Goal: Transaction & Acquisition: Purchase product/service

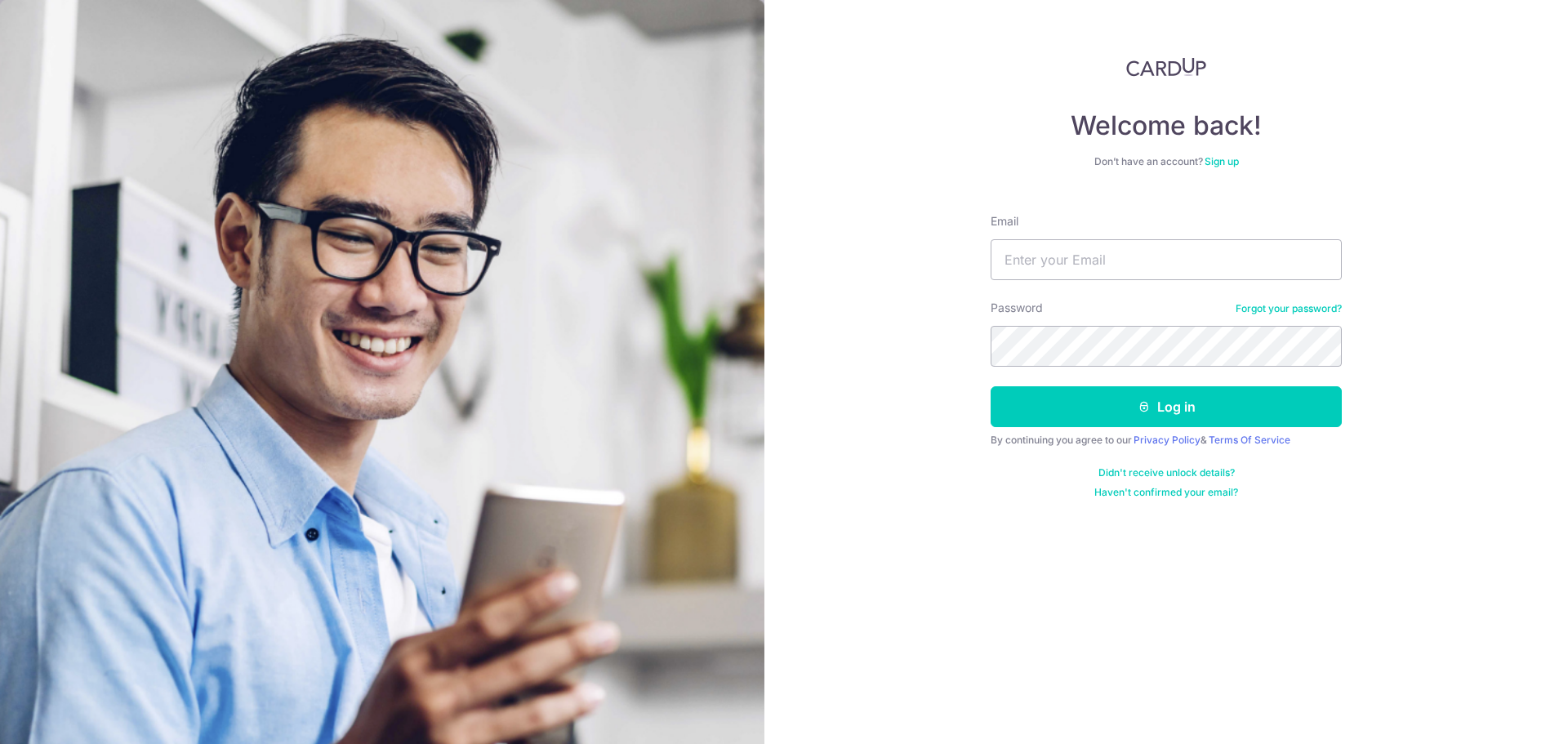
type input "[PERSON_NAME][EMAIL_ADDRESS][DOMAIN_NAME]"
click at [870, 383] on div "Welcome back! Don’t have an account? Sign up Email pauline.neohy@gmail.com Pass…" at bounding box center [1166, 372] width 804 height 744
click at [627, 469] on img at bounding box center [382, 543] width 764 height 1087
click at [1308, 311] on link "Forgot your password?" at bounding box center [1289, 309] width 106 height 13
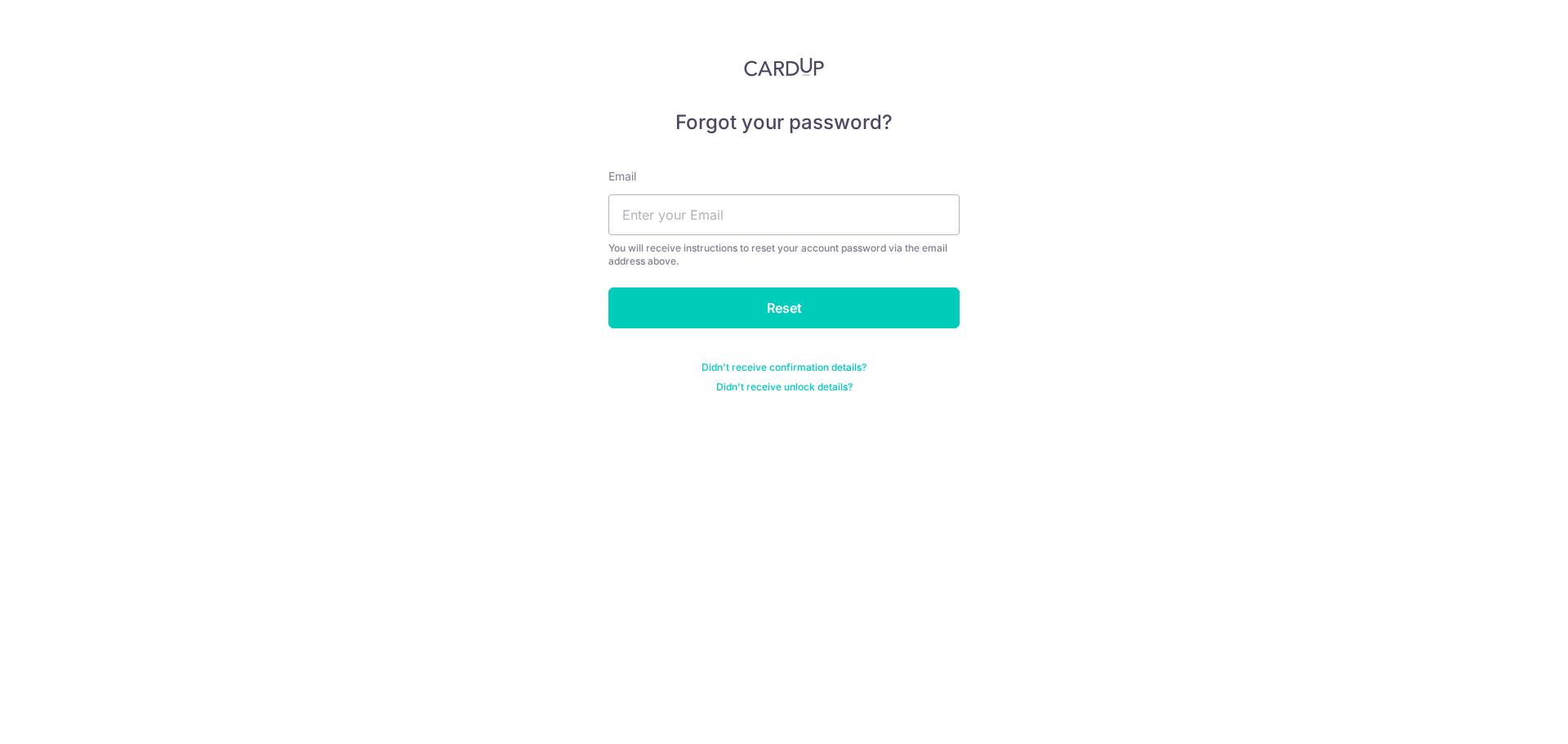
click at [798, 238] on div "Email You will receive instructions to reset your account password via the emai…" at bounding box center [784, 218] width 351 height 99
click at [860, 216] on input "text" at bounding box center [784, 215] width 351 height 40
type input "pauline.neohy@gmail.com"
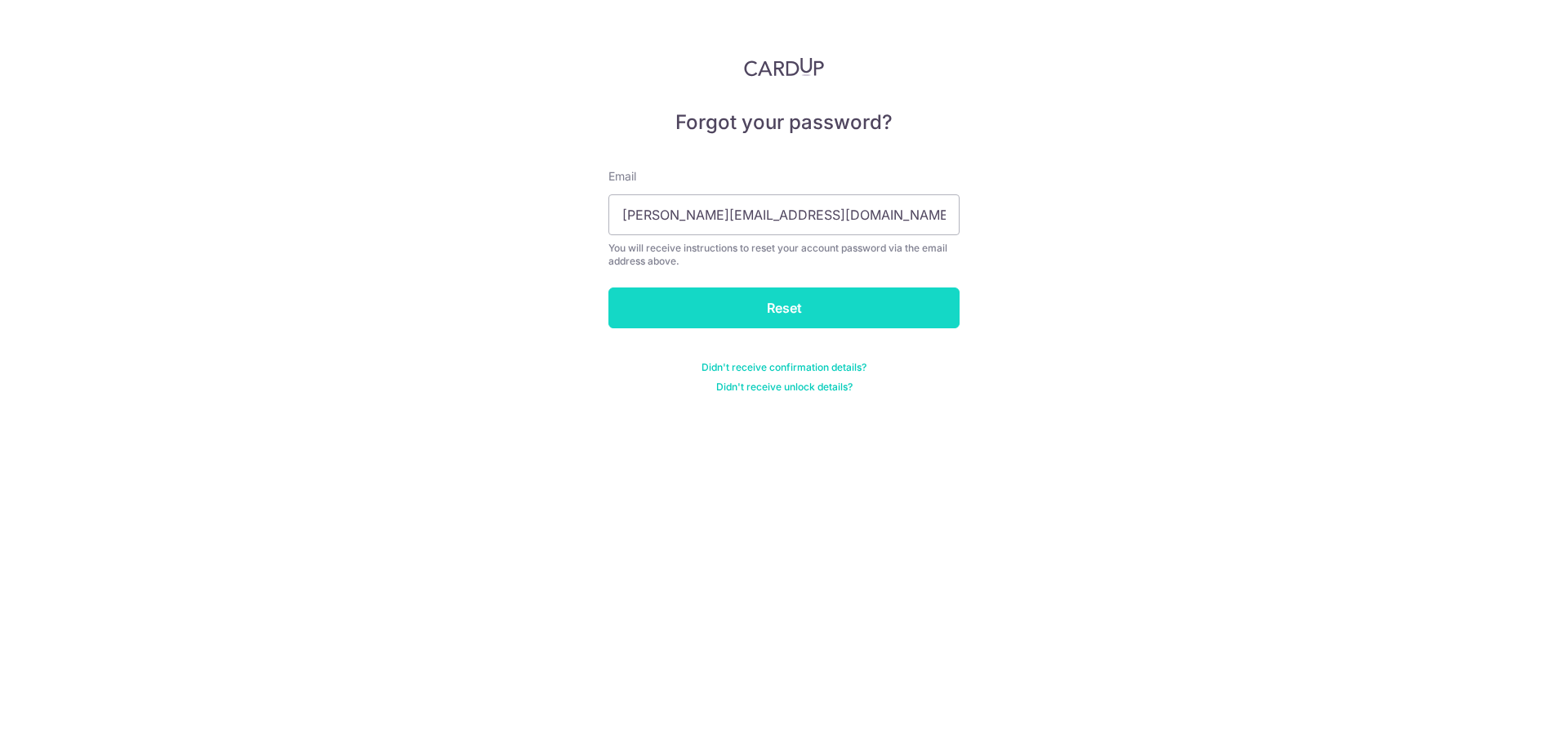
click at [744, 299] on input "Reset" at bounding box center [784, 308] width 351 height 40
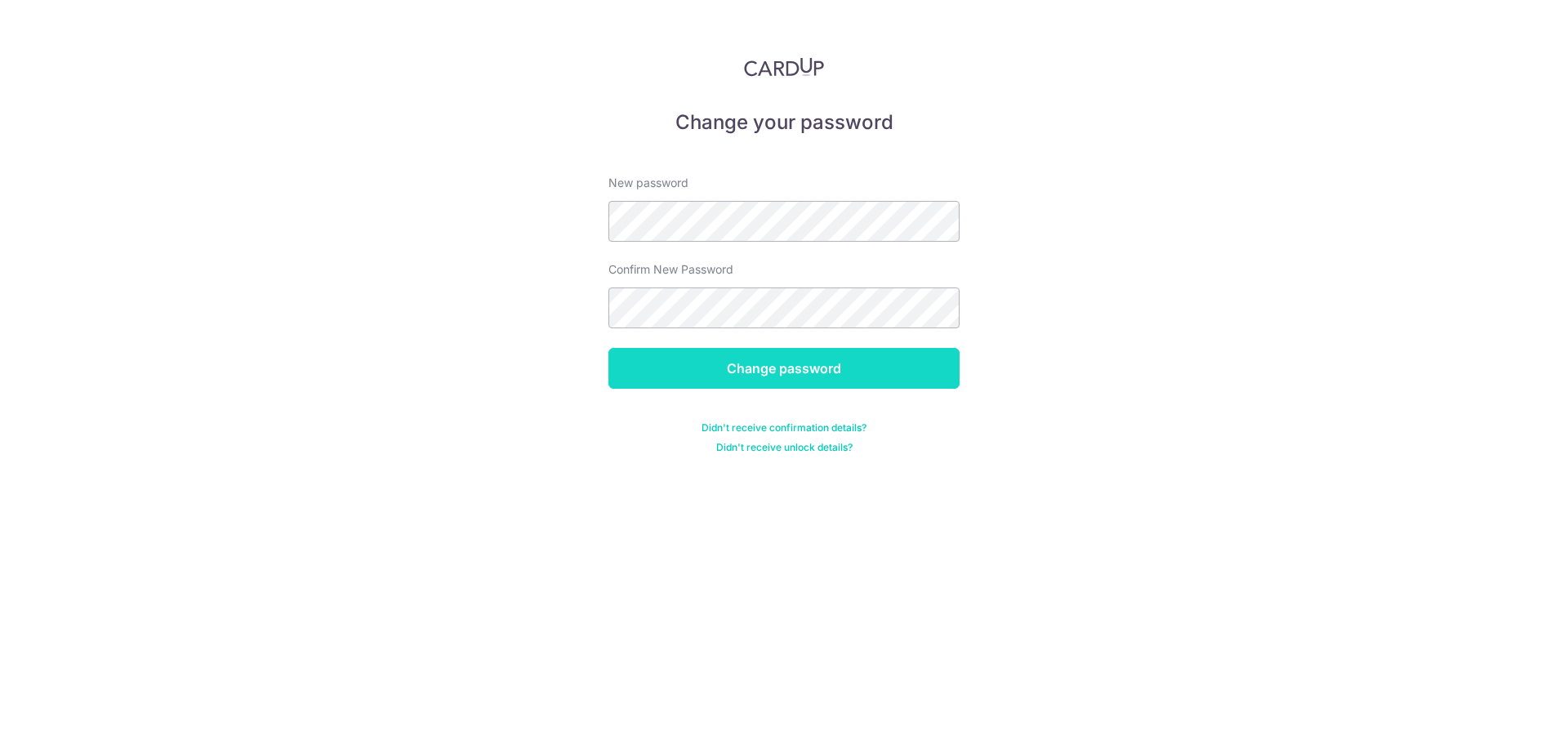
drag, startPoint x: 640, startPoint y: 362, endPoint x: 632, endPoint y: 363, distance: 8.1
click at [640, 362] on input "Change password" at bounding box center [784, 368] width 351 height 40
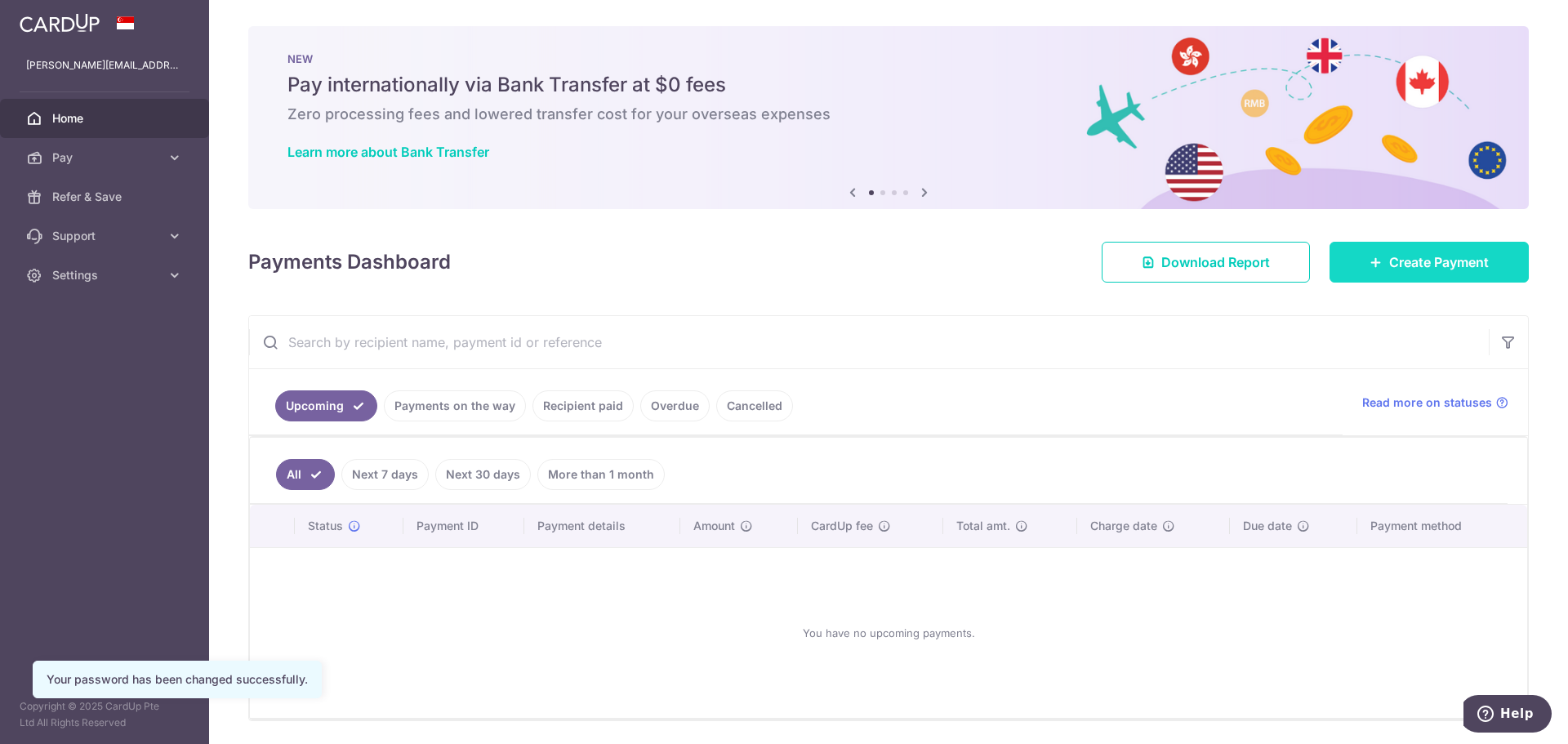
click at [1360, 270] on link "Create Payment" at bounding box center [1429, 262] width 200 height 40
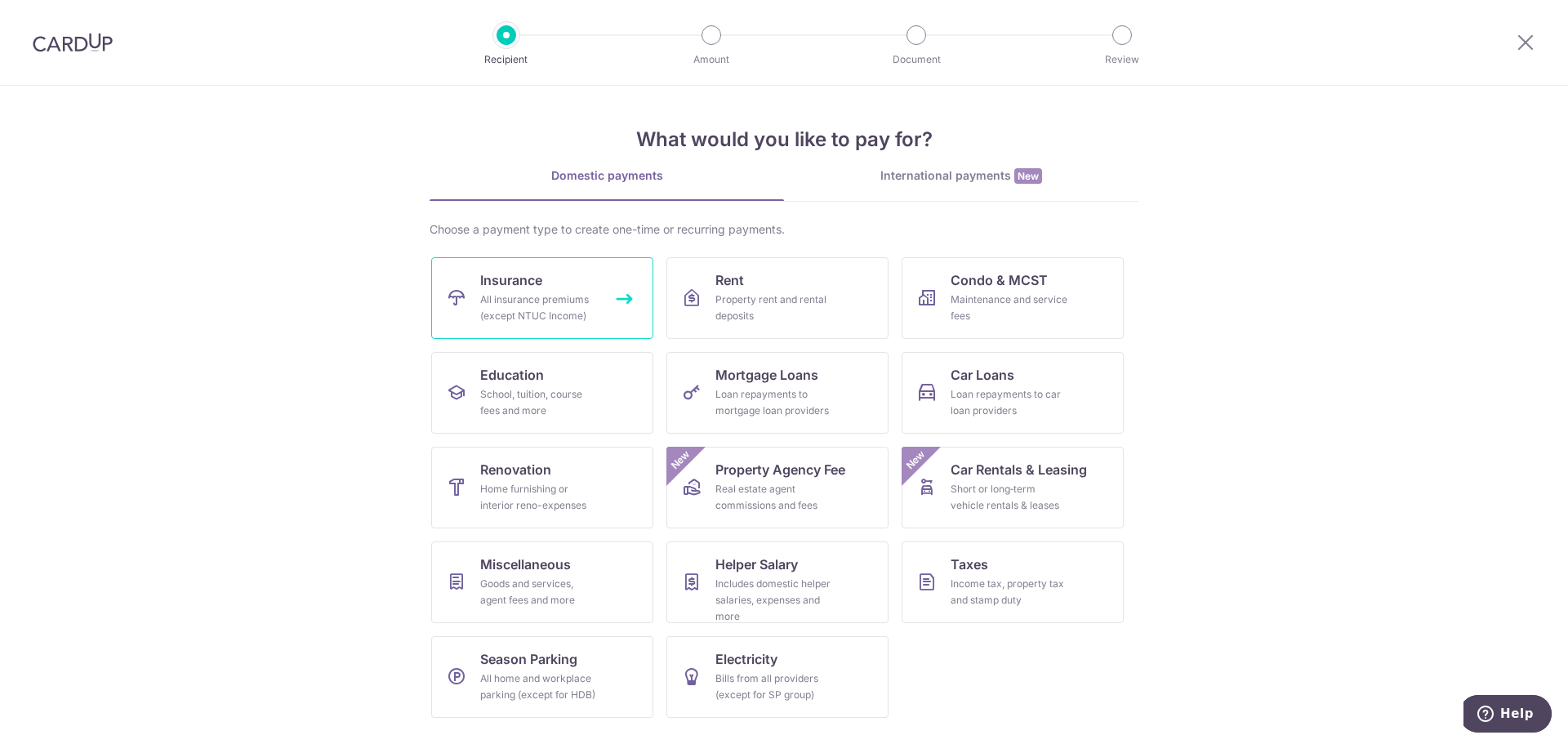
click at [579, 292] on div "All insurance premiums (except NTUC Income)" at bounding box center [539, 308] width 118 height 33
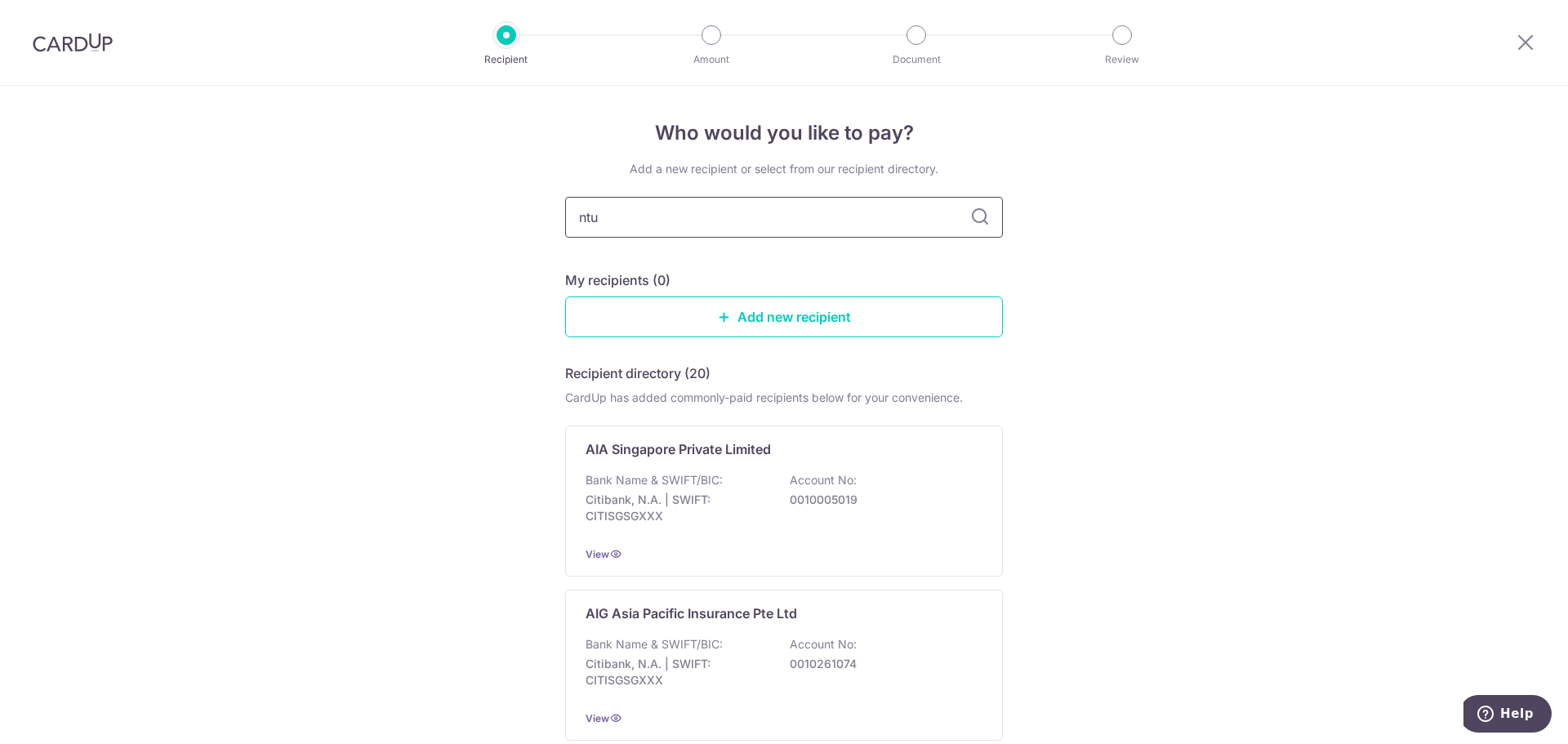
type input "ntuc"
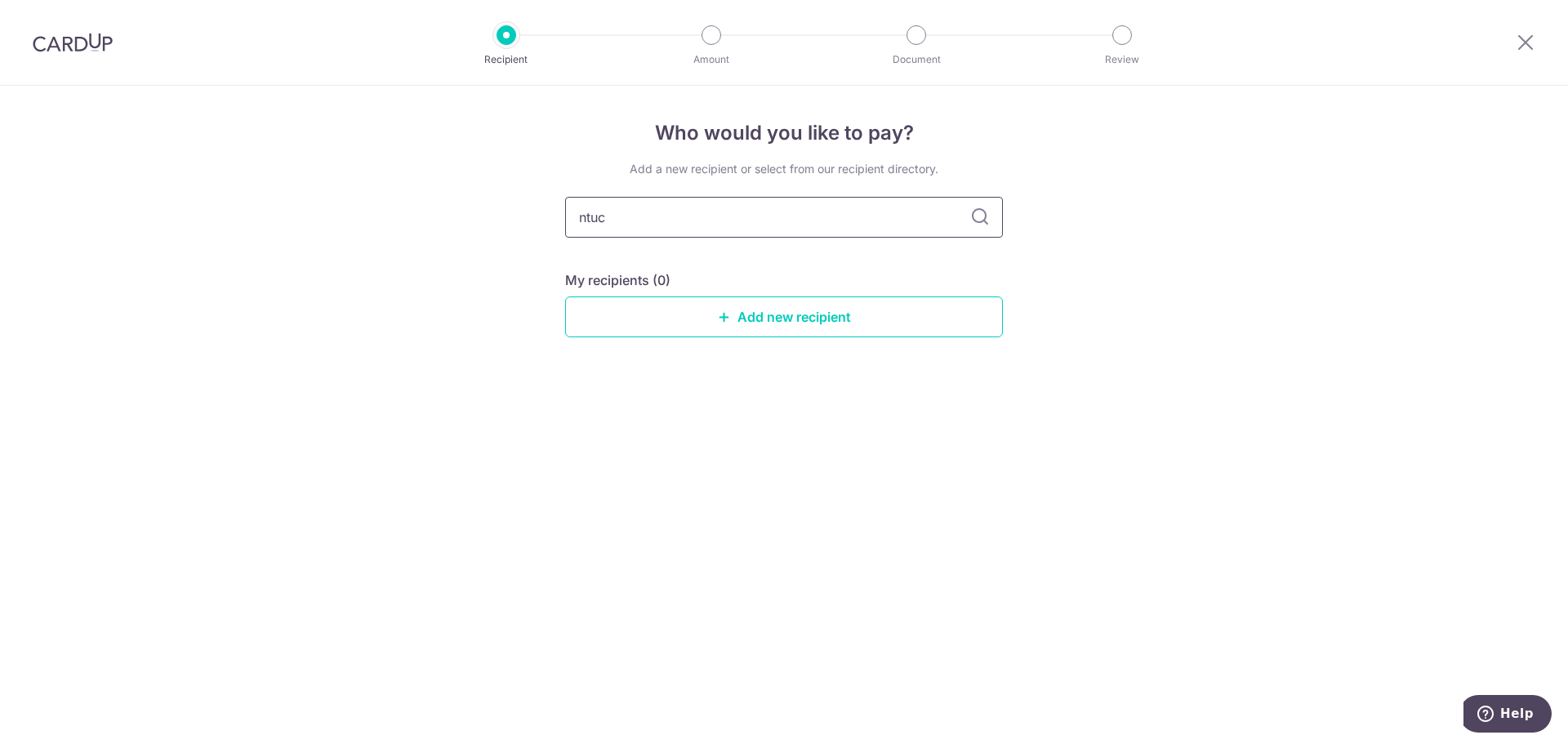
click at [792, 208] on input "ntuc" at bounding box center [784, 217] width 438 height 40
type input "n"
type input "income"
click at [815, 227] on input "income" at bounding box center [784, 217] width 438 height 40
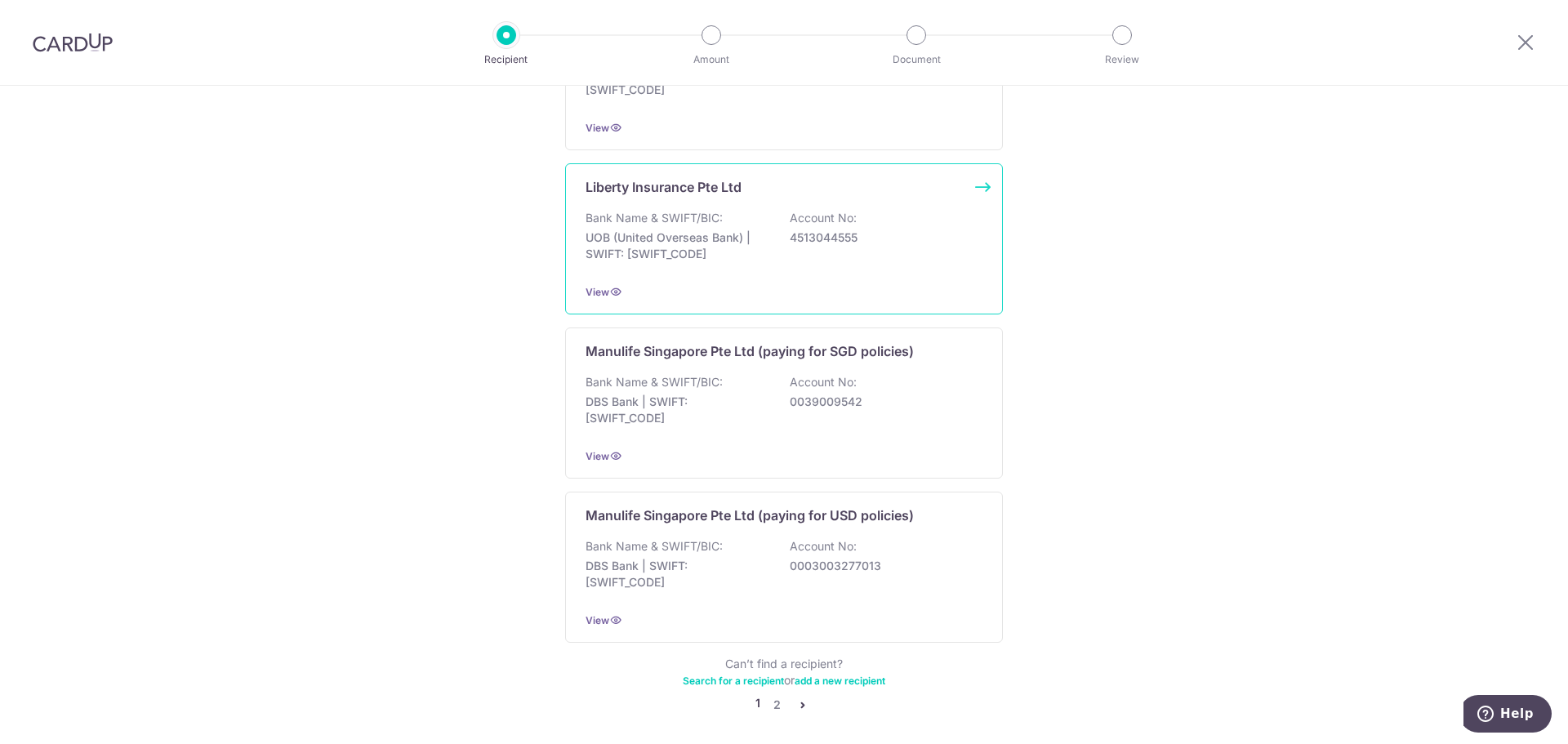
scroll to position [1486, 0]
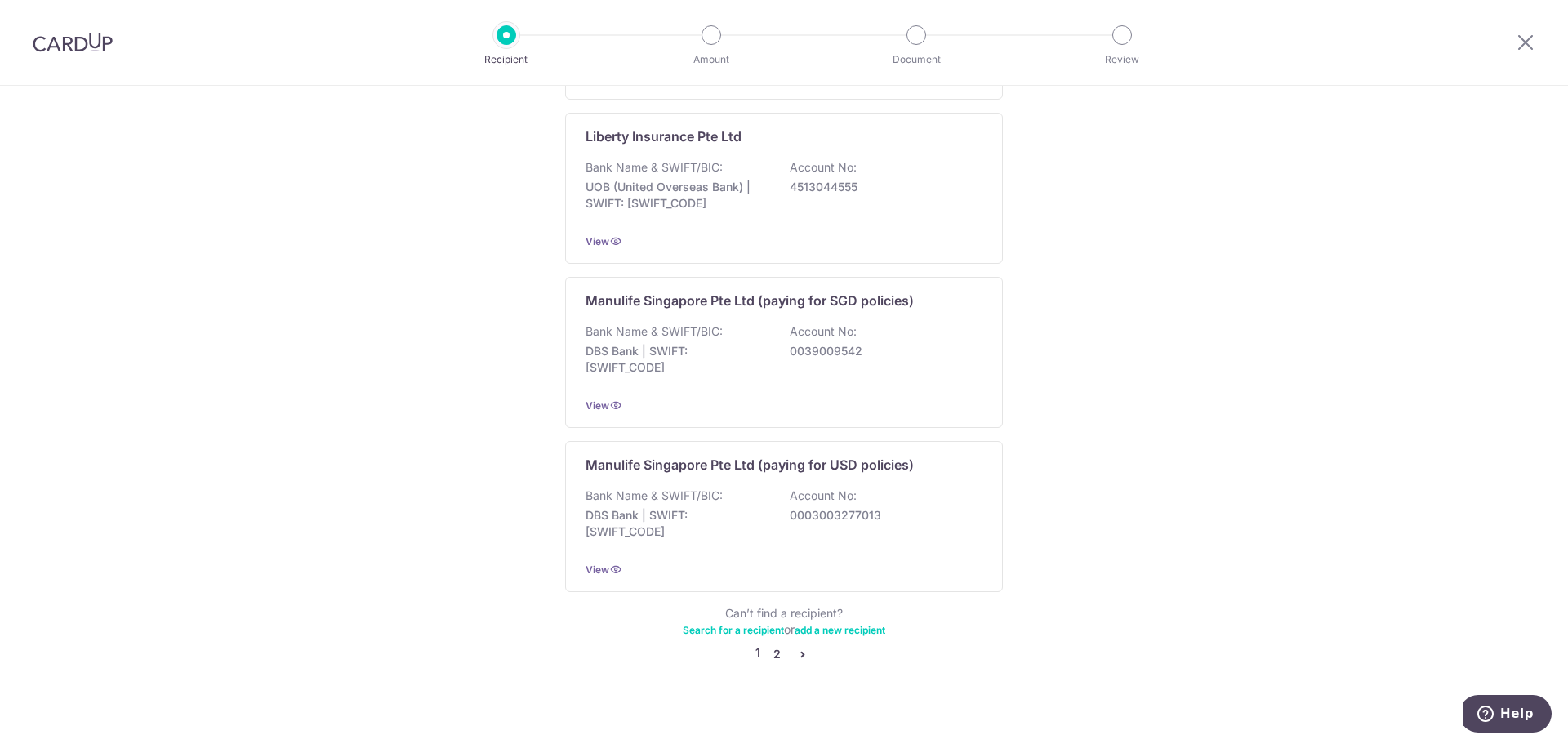
click at [774, 645] on link "2" at bounding box center [776, 654] width 19 height 19
click at [769, 645] on link "2" at bounding box center [776, 654] width 19 height 19
click at [796, 648] on icon "pager" at bounding box center [803, 655] width 13 height 13
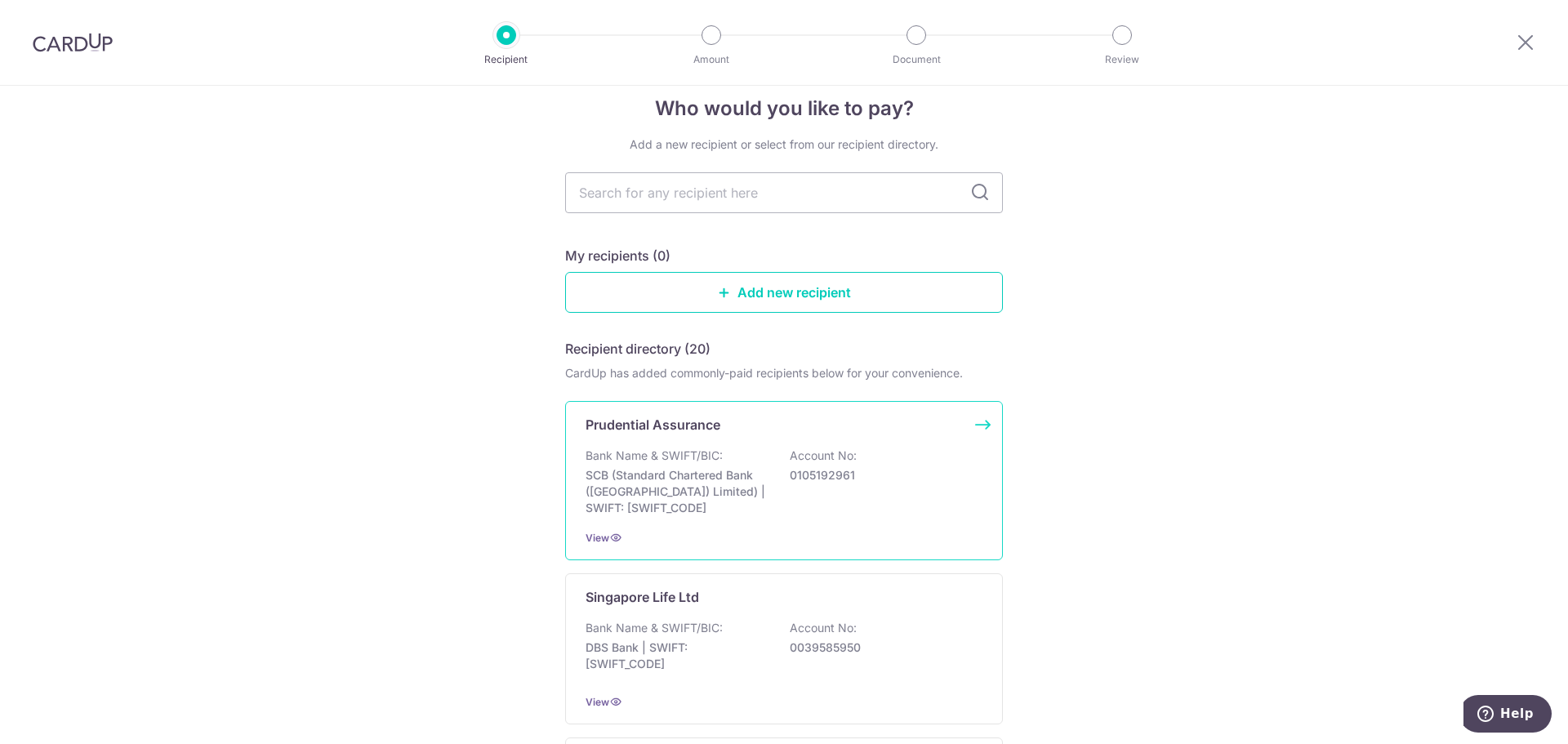
scroll to position [0, 0]
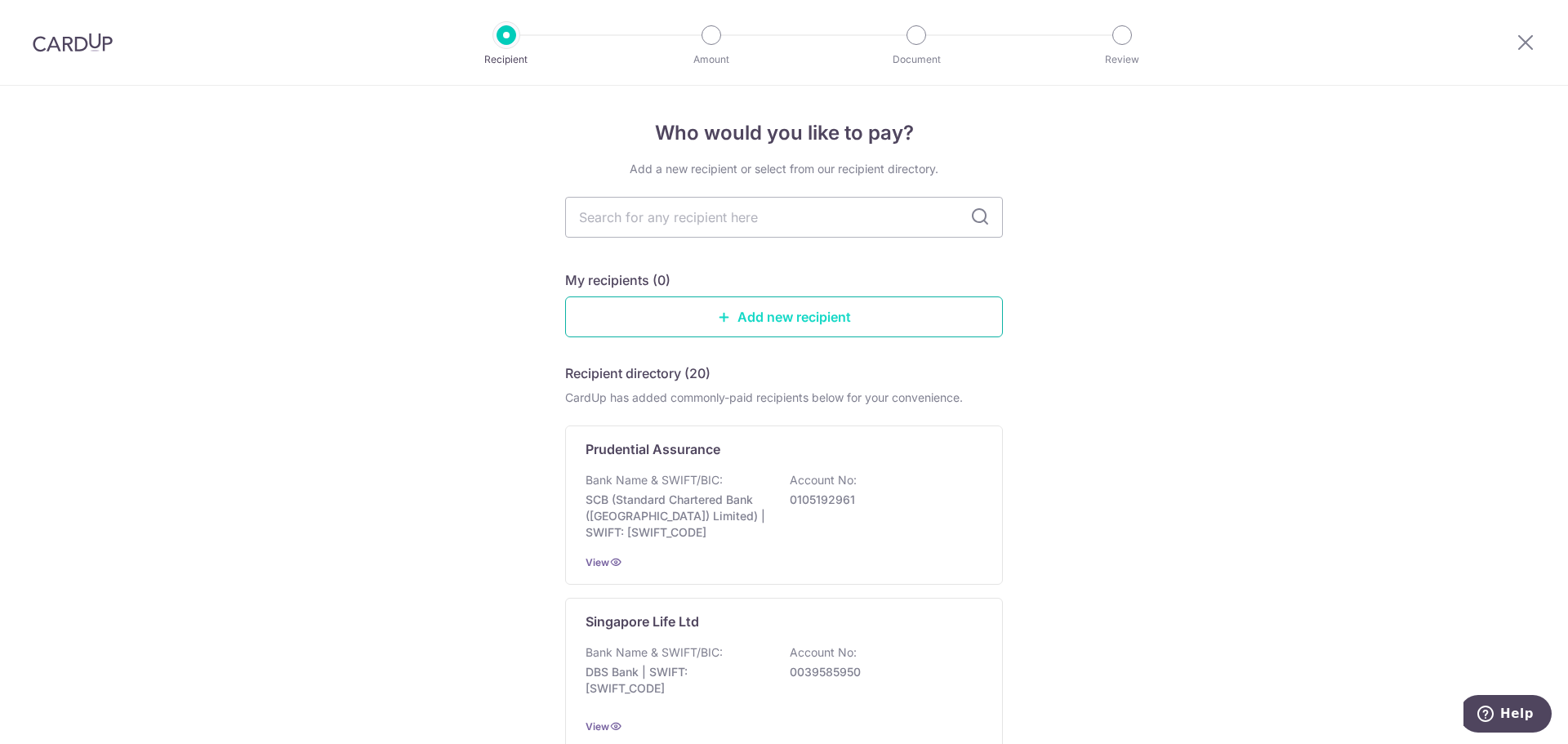
click at [733, 328] on link "Add new recipient" at bounding box center [784, 317] width 438 height 40
